Goal: Task Accomplishment & Management: Complete application form

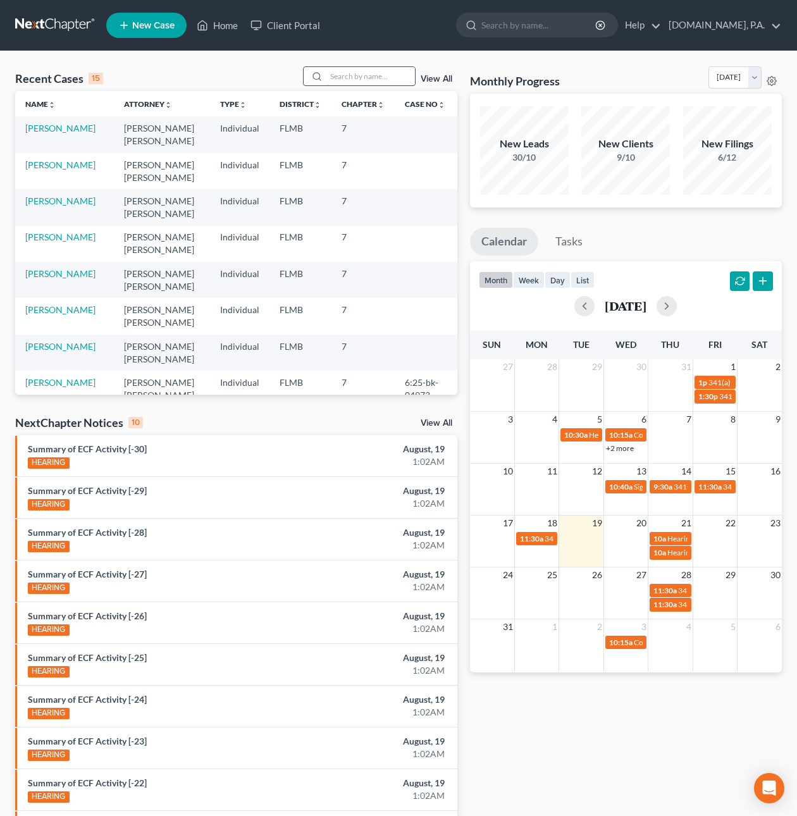
click at [347, 80] on input "search" at bounding box center [371, 76] width 89 height 18
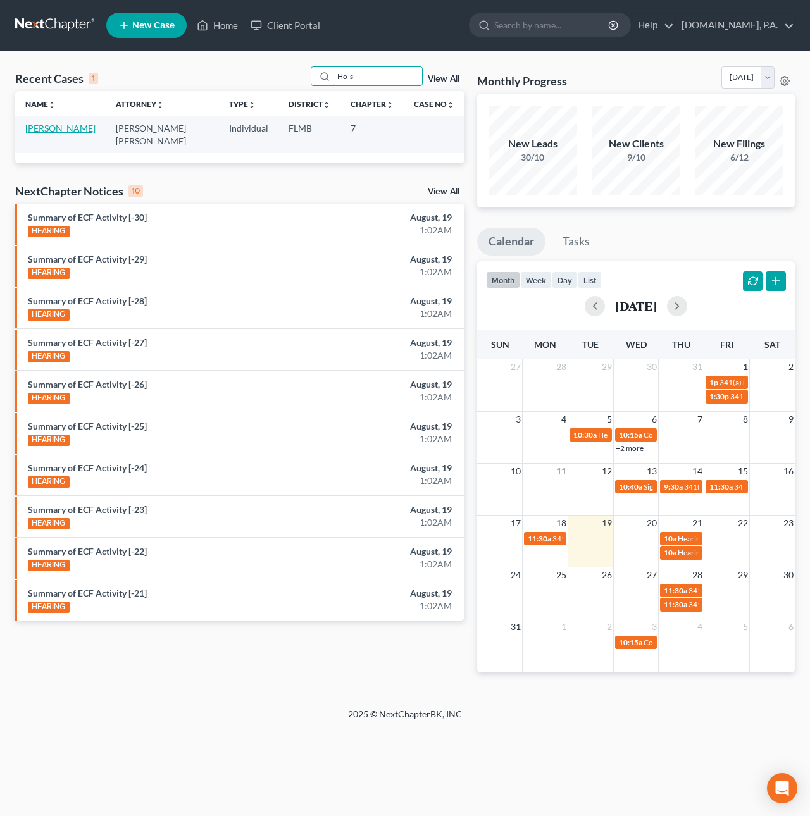
type input "Ho-s"
click at [74, 129] on link "[PERSON_NAME]" at bounding box center [60, 128] width 70 height 11
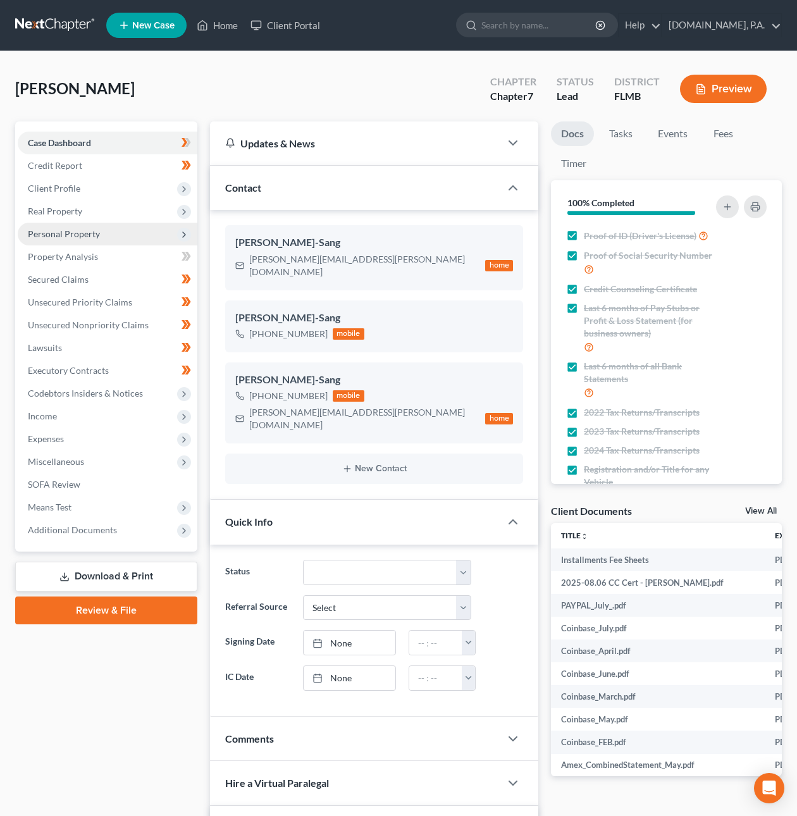
click at [75, 235] on span "Personal Property" at bounding box center [64, 233] width 72 height 11
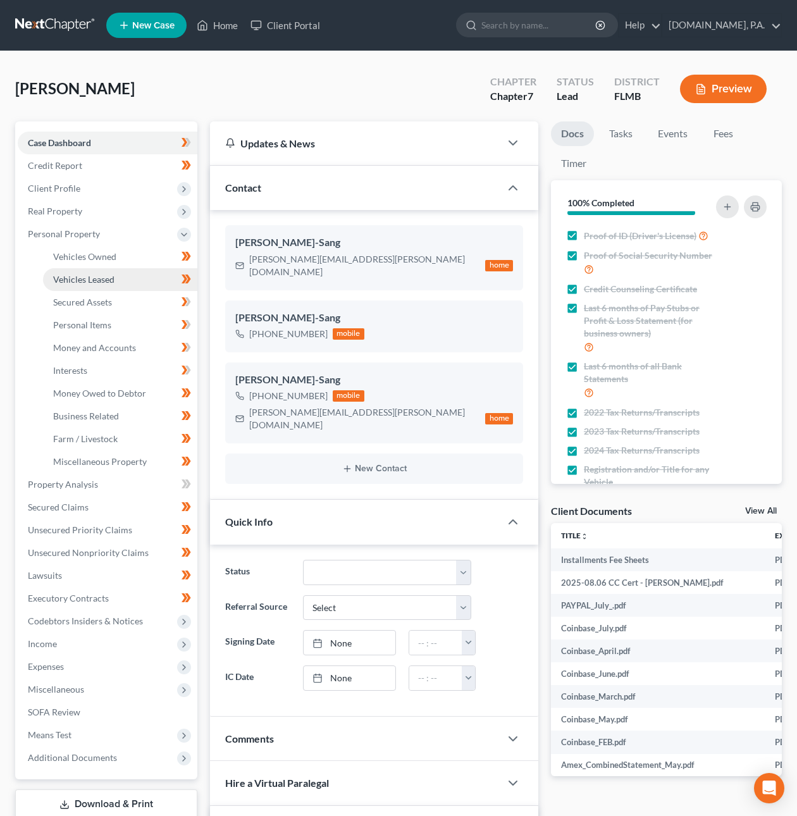
click at [80, 285] on link "Vehicles Leased" at bounding box center [120, 279] width 154 height 23
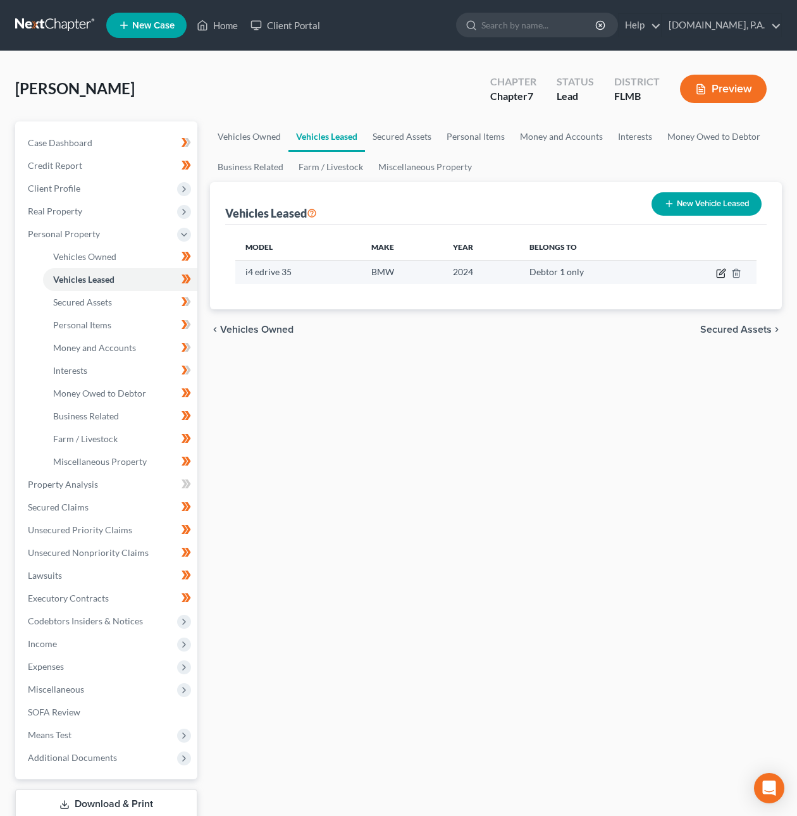
click at [720, 273] on icon "button" at bounding box center [723, 272] width 6 height 6
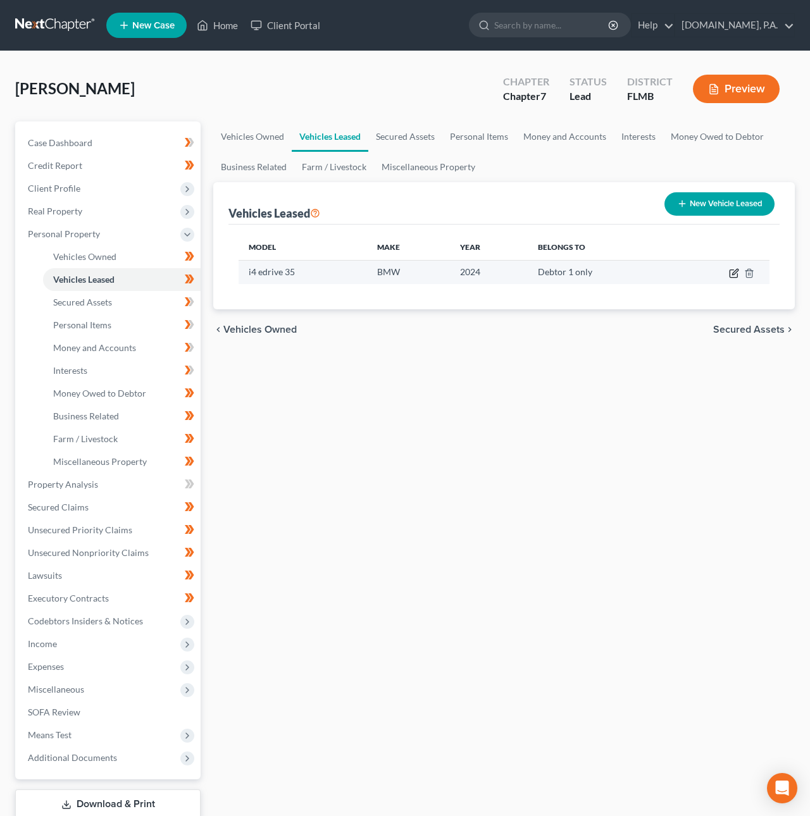
select select "0"
select select "2"
select select "0"
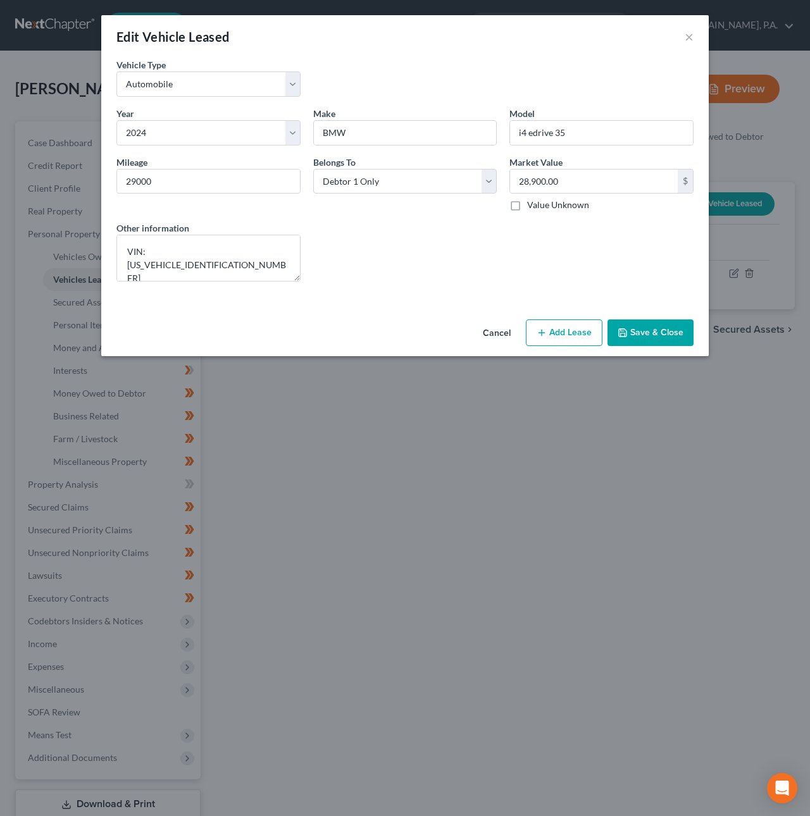
click at [682, 331] on button "Save & Close" at bounding box center [651, 333] width 86 height 27
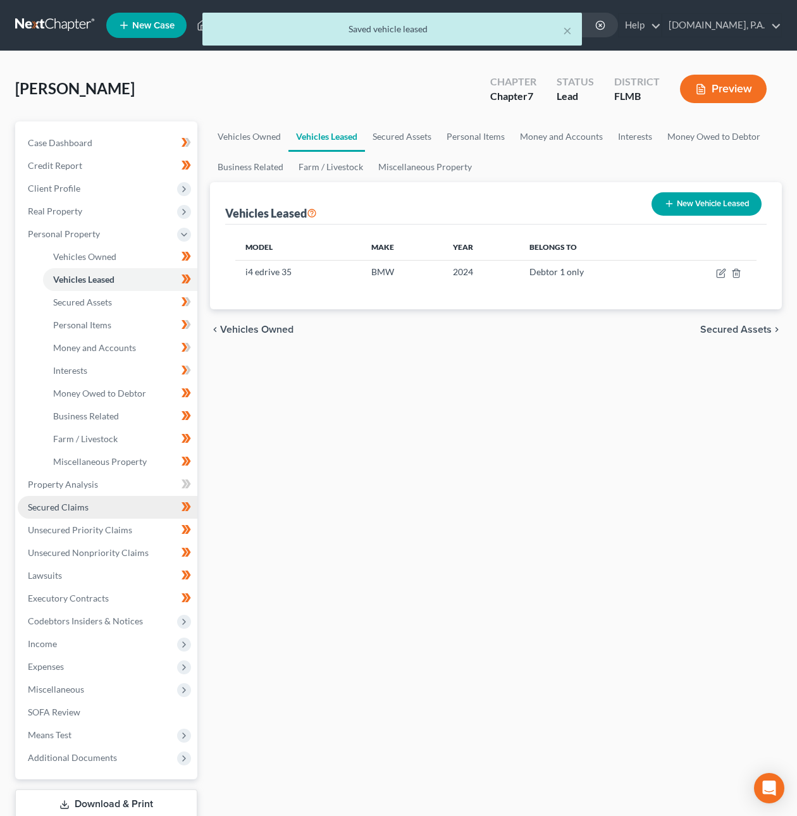
click at [93, 506] on link "Secured Claims" at bounding box center [108, 507] width 180 height 23
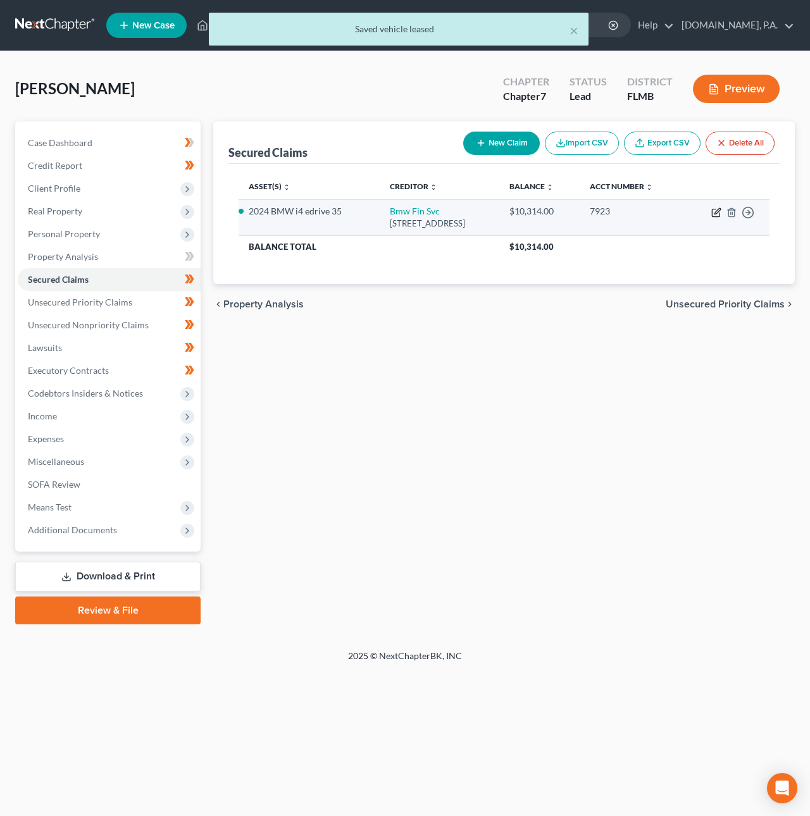
click at [720, 215] on icon "button" at bounding box center [716, 213] width 8 height 8
select select "36"
select select "15"
select select "4"
select select "0"
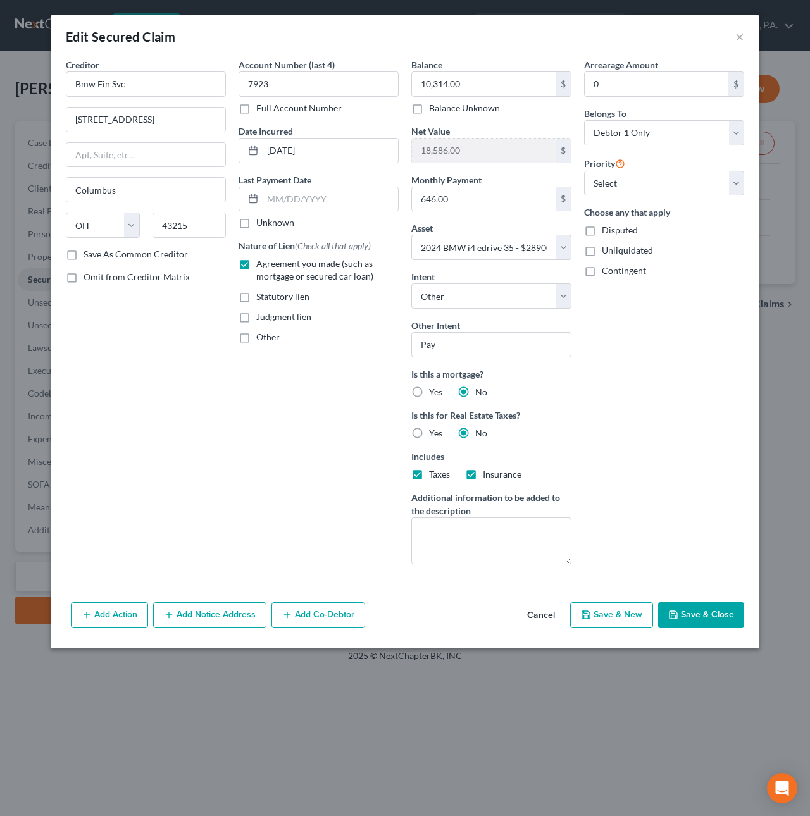
click at [706, 619] on button "Save & Close" at bounding box center [701, 615] width 86 height 27
select select
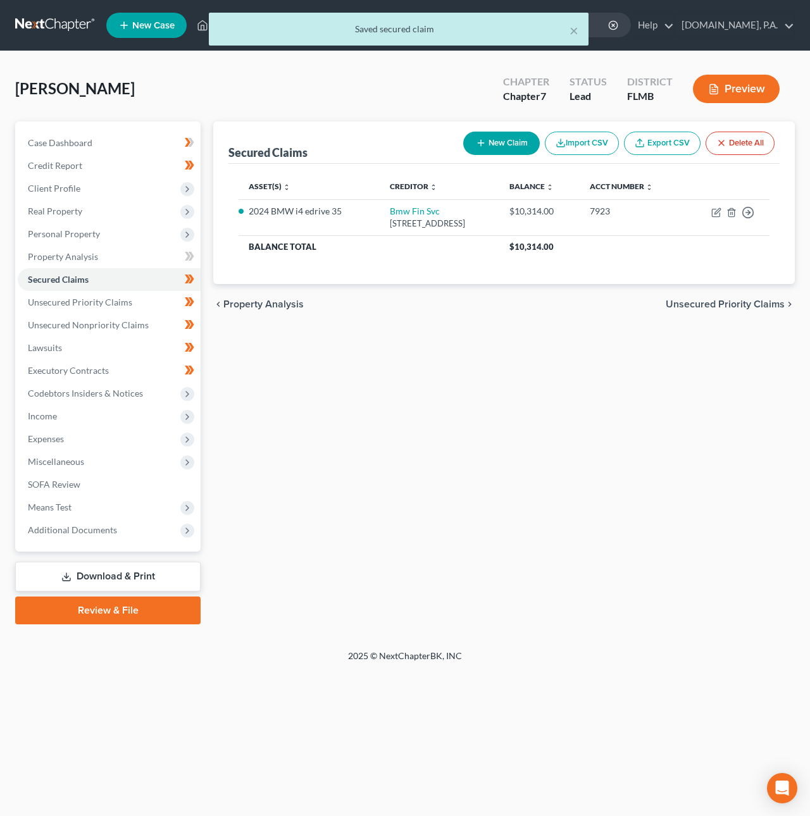
click at [449, 516] on div "Secured Claims New Claim Import CSV Export CSV Delete All Asset(s) expand_more …" at bounding box center [504, 373] width 594 height 503
click at [37, 22] on div "× Saved secured claim" at bounding box center [399, 32] width 810 height 39
click at [46, 28] on div "× Saved secured claim" at bounding box center [399, 32] width 810 height 39
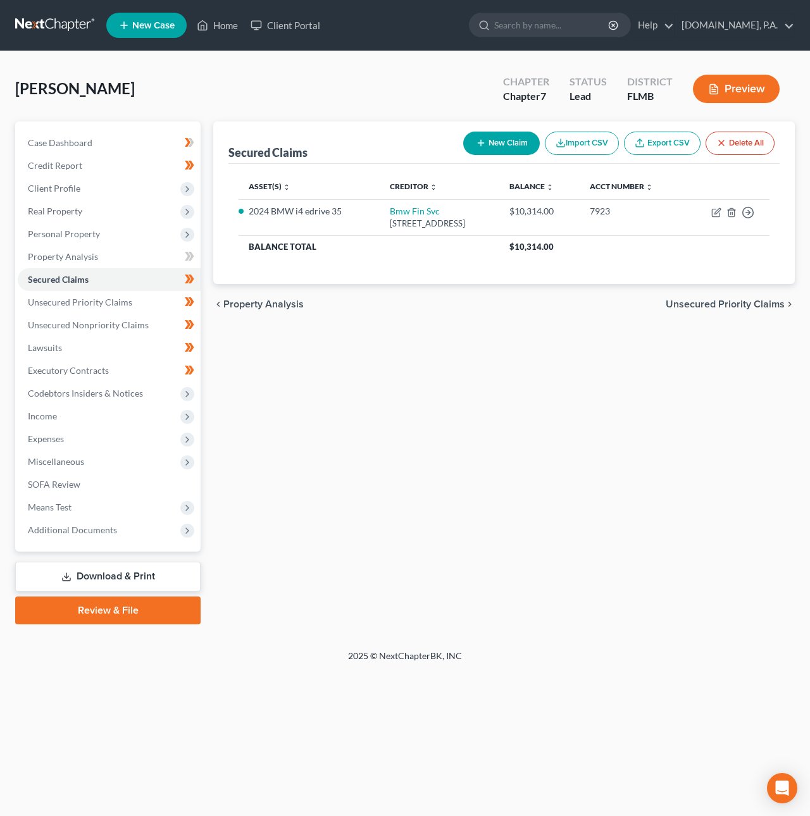
click at [70, 17] on link at bounding box center [55, 25] width 81 height 23
